Goal: Contribute content: Contribute content

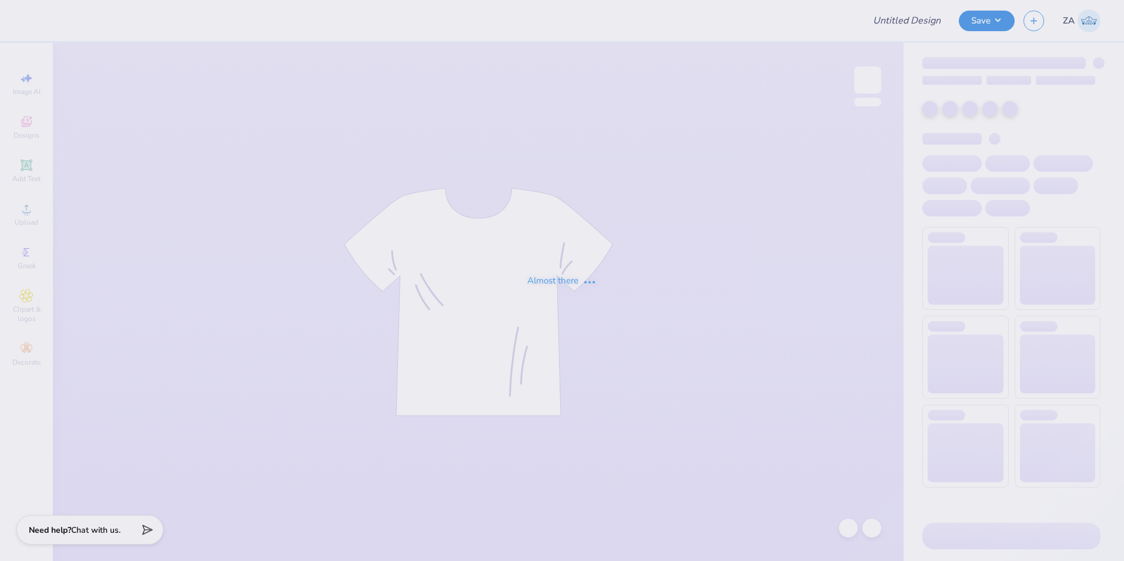
type input "[US_STATE][GEOGRAPHIC_DATA] : [PERSON_NAME]"
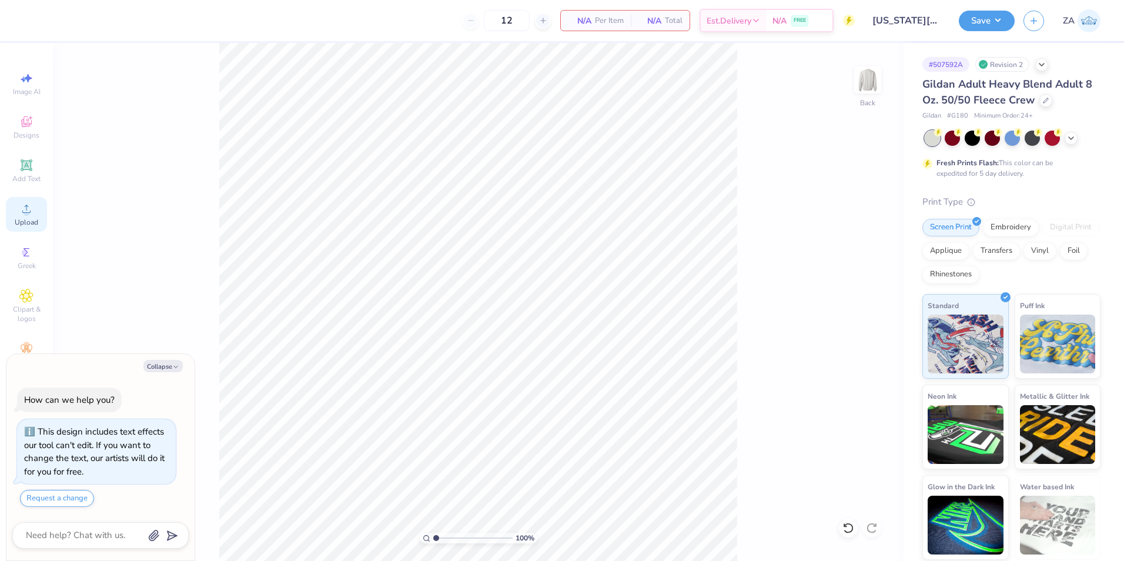
click at [24, 216] on div "Upload" at bounding box center [26, 214] width 41 height 35
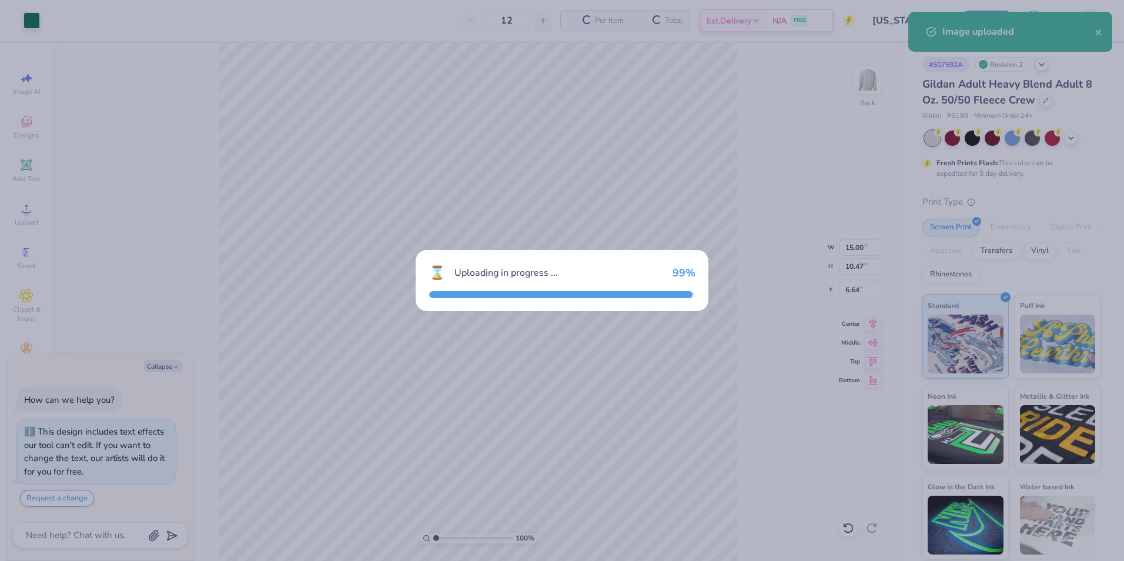
type textarea "x"
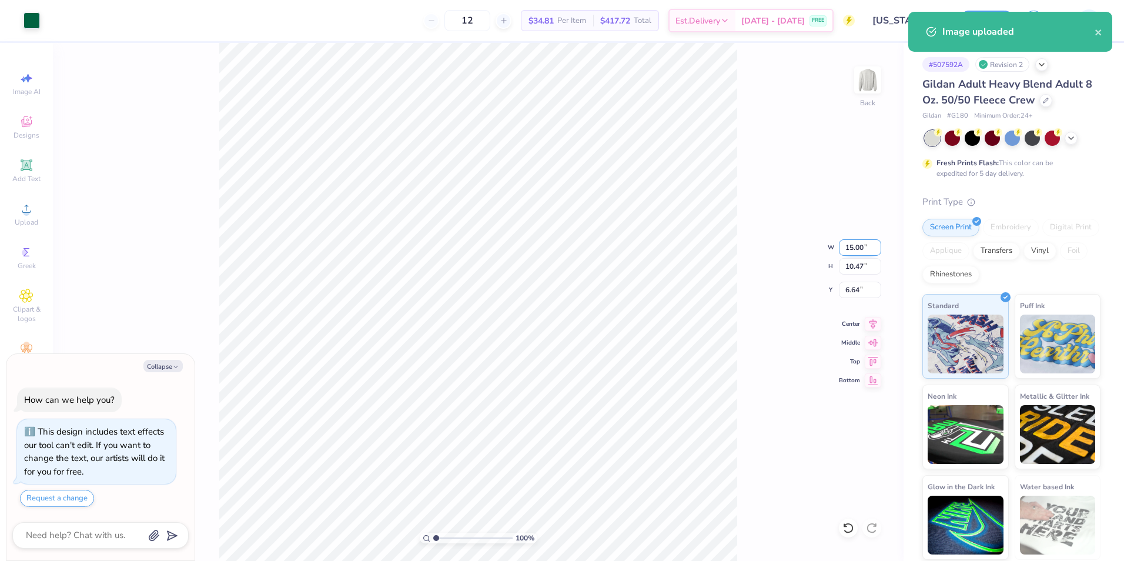
click at [860, 248] on input "15.00" at bounding box center [860, 247] width 42 height 16
type input "0"
type input "12.00"
type textarea "x"
type input "8.38"
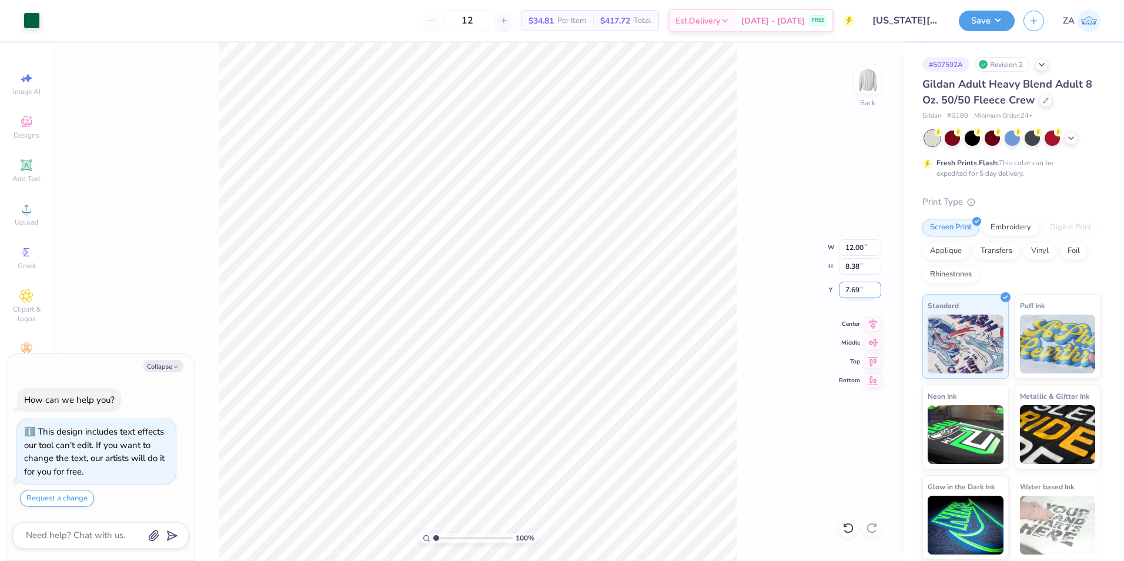
drag, startPoint x: 842, startPoint y: 282, endPoint x: 861, endPoint y: 288, distance: 19.6
click at [861, 288] on input "7.69" at bounding box center [860, 290] width 42 height 16
type input "3.00"
click at [1003, 25] on button "Save" at bounding box center [987, 19] width 56 height 21
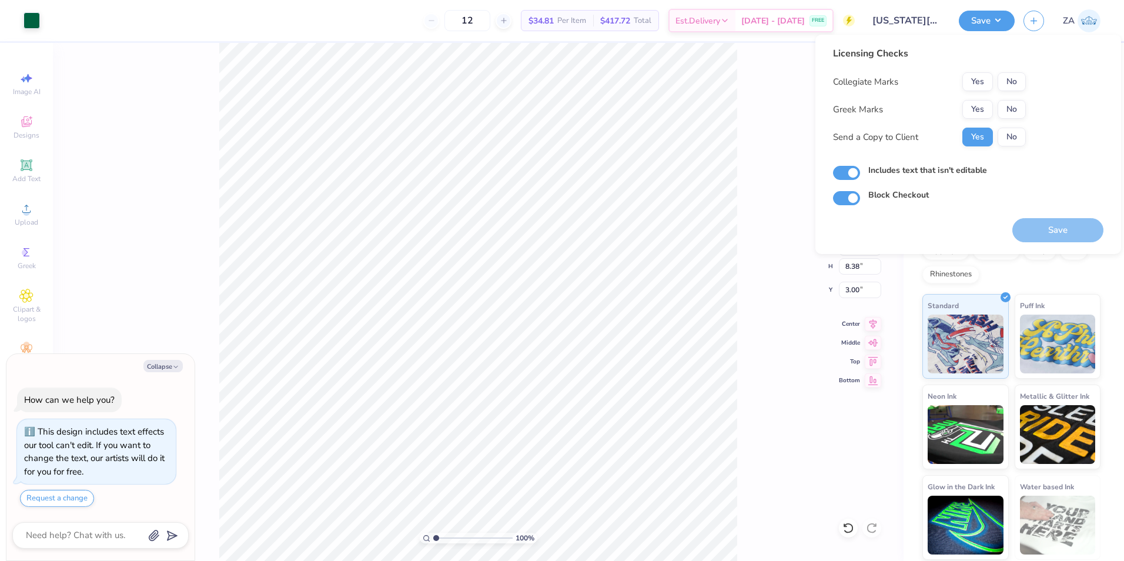
click at [1010, 72] on div "Licensing Checks Collegiate Marks Yes No Greek Marks Yes No Send a Copy to Clie…" at bounding box center [929, 100] width 193 height 109
click at [1010, 96] on div "Collegiate Marks Yes No Greek Marks Yes No Send a Copy to Client Yes No" at bounding box center [929, 109] width 193 height 74
click at [1008, 87] on button "No" at bounding box center [1012, 81] width 28 height 19
click at [1046, 218] on div "Save" at bounding box center [1058, 223] width 91 height 37
click at [1054, 222] on button "Save" at bounding box center [1058, 230] width 91 height 24
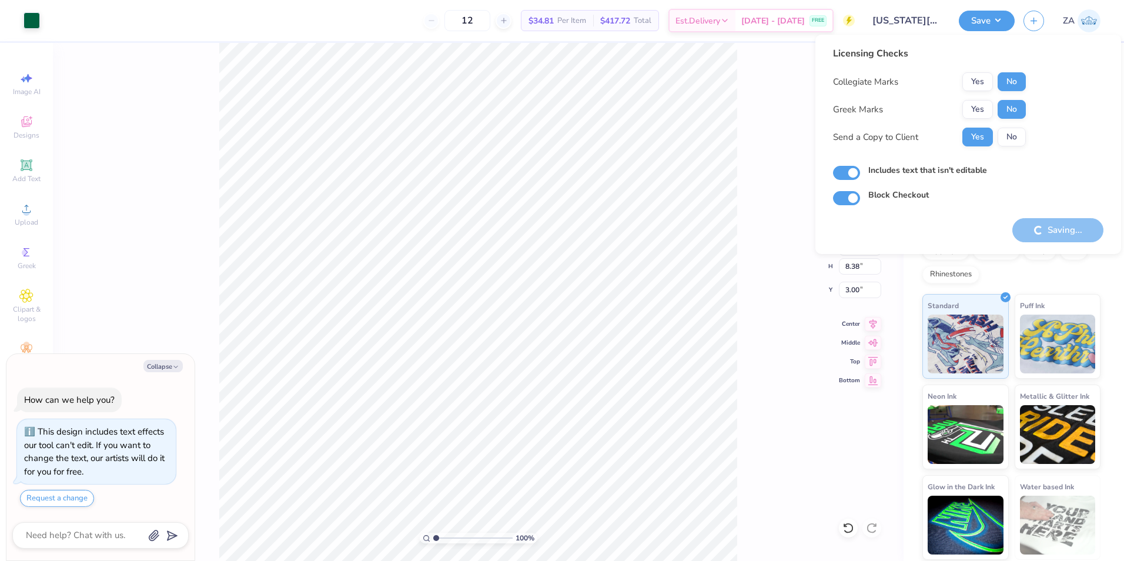
type textarea "x"
